Goal: Task Accomplishment & Management: Manage account settings

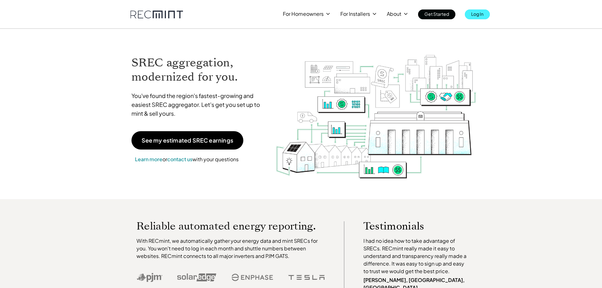
click at [480, 15] on p "Log In" at bounding box center [478, 13] width 12 height 9
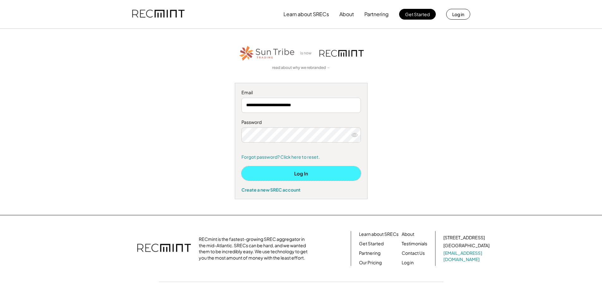
click at [295, 171] on button "Log In" at bounding box center [302, 173] width 120 height 14
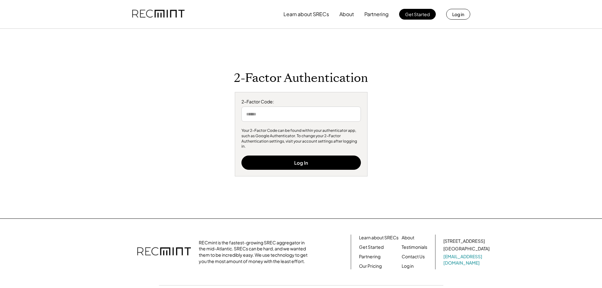
click at [252, 115] on input "input" at bounding box center [302, 114] width 120 height 15
type input "******"
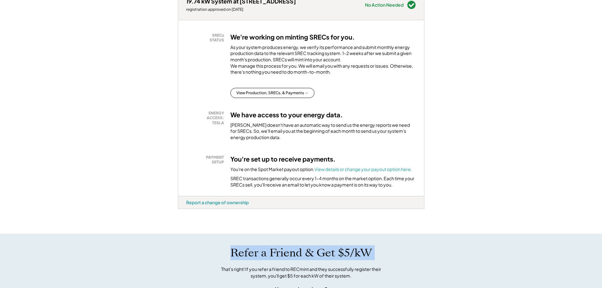
scroll to position [127, 0]
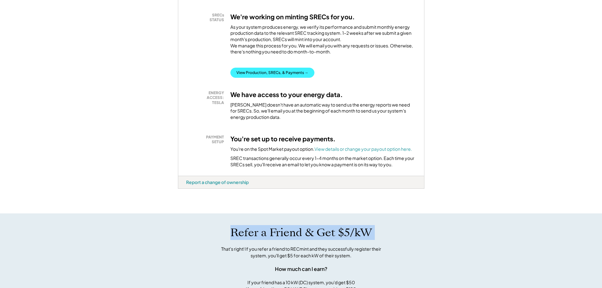
click at [300, 78] on button "View Production, SRECs, & Payments →" at bounding box center [273, 73] width 84 height 10
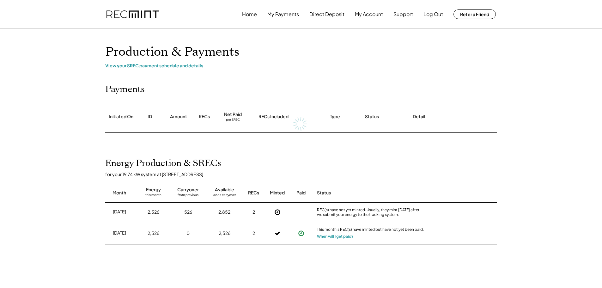
click at [157, 66] on div "View your SREC payment schedule and details" at bounding box center [301, 66] width 392 height 6
